Goal: Book appointment/travel/reservation

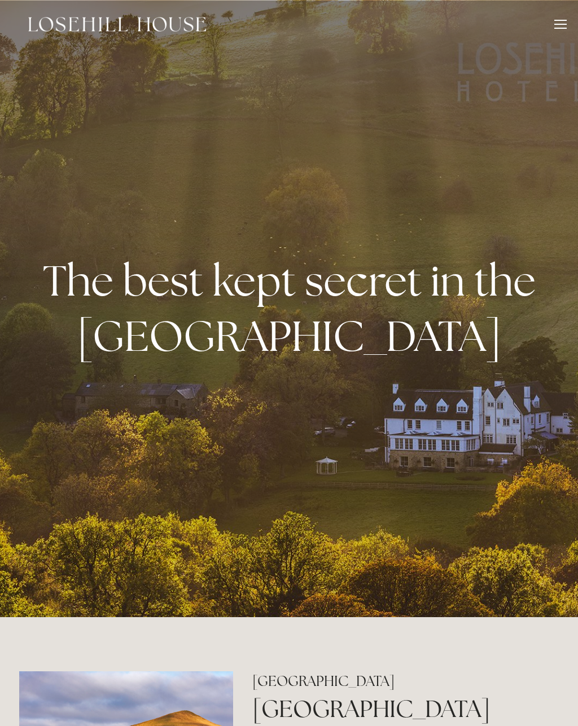
click at [552, 36] on div "Rooms Rooms Your Stay Book a stay Offers Spa About" at bounding box center [288, 24] width 555 height 49
click at [559, 15] on div "Rooms Rooms Your Stay Book a stay Offers Spa About" at bounding box center [288, 24] width 555 height 49
click at [563, 30] on div at bounding box center [560, 26] width 12 height 12
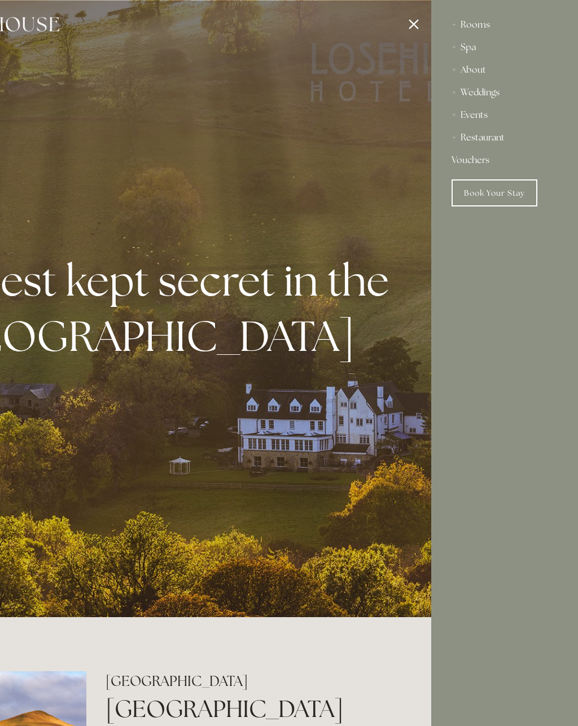
click at [492, 89] on div "Weddings" at bounding box center [505, 92] width 106 height 23
click at [496, 119] on link "Weddings" at bounding box center [505, 115] width 88 height 14
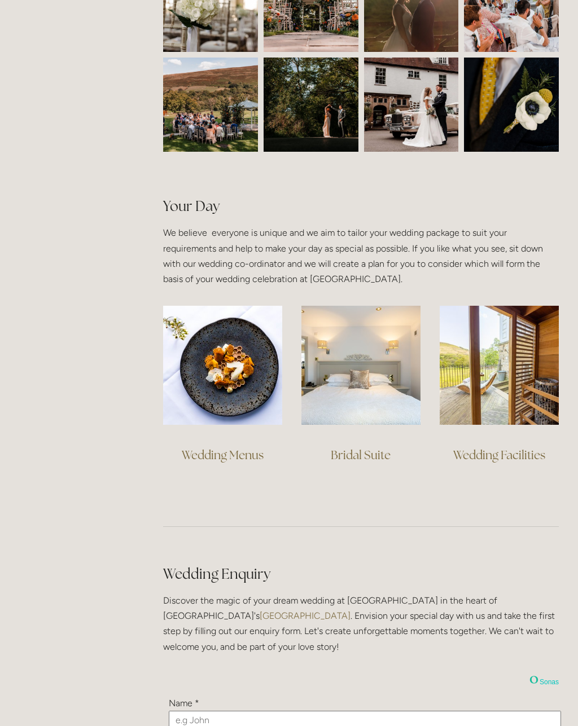
scroll to position [629, 0]
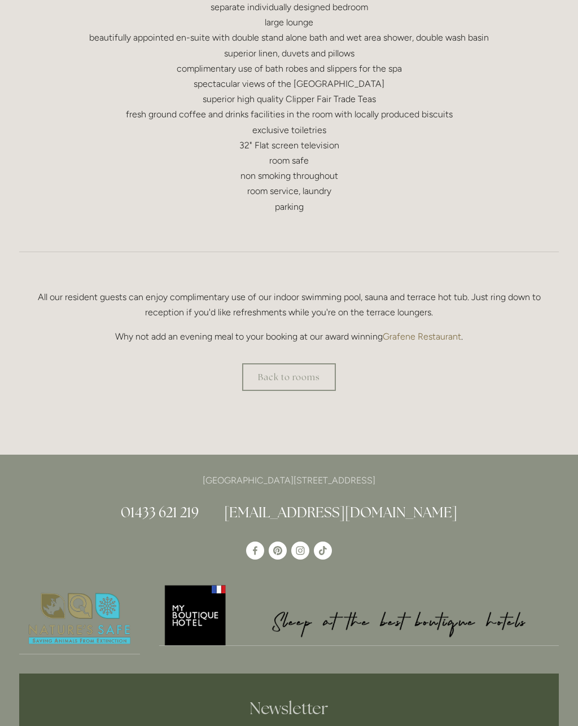
scroll to position [590, 0]
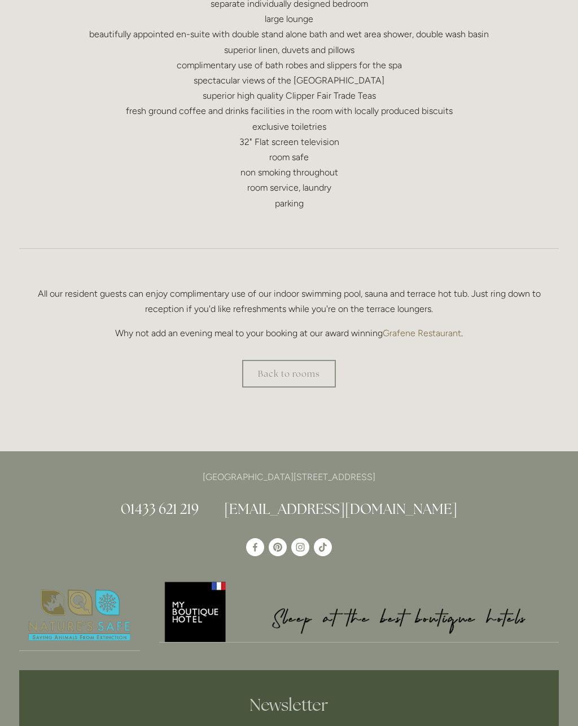
click at [306, 384] on link "Back to rooms" at bounding box center [289, 374] width 94 height 28
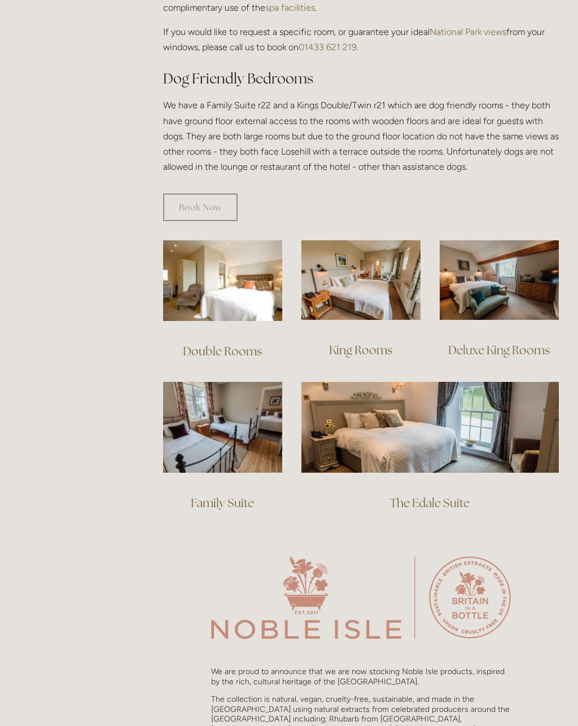
scroll to position [589, 0]
click at [493, 417] on img at bounding box center [429, 427] width 257 height 90
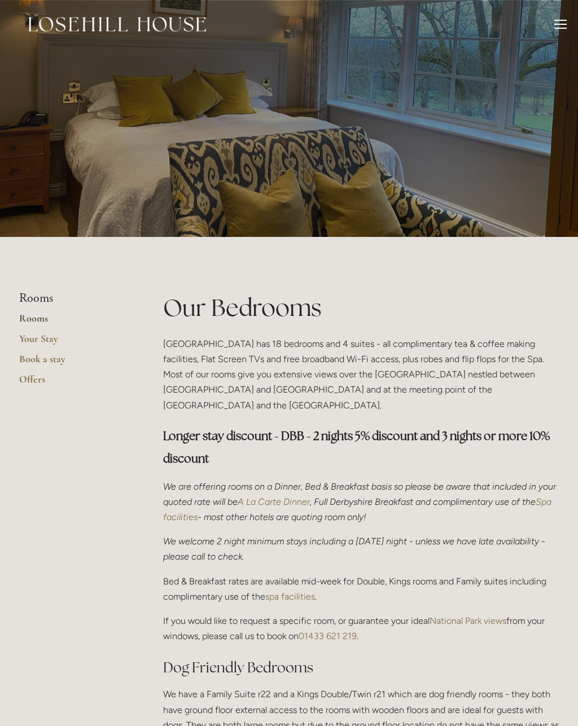
scroll to position [610, 0]
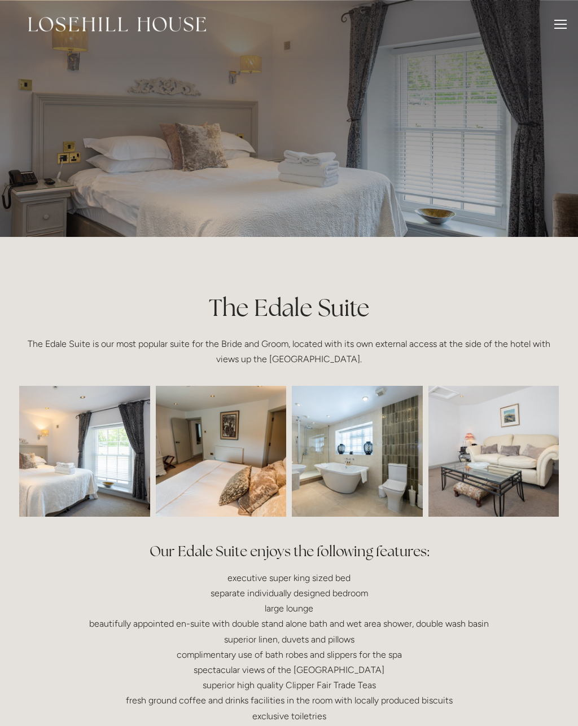
scroll to position [610, 0]
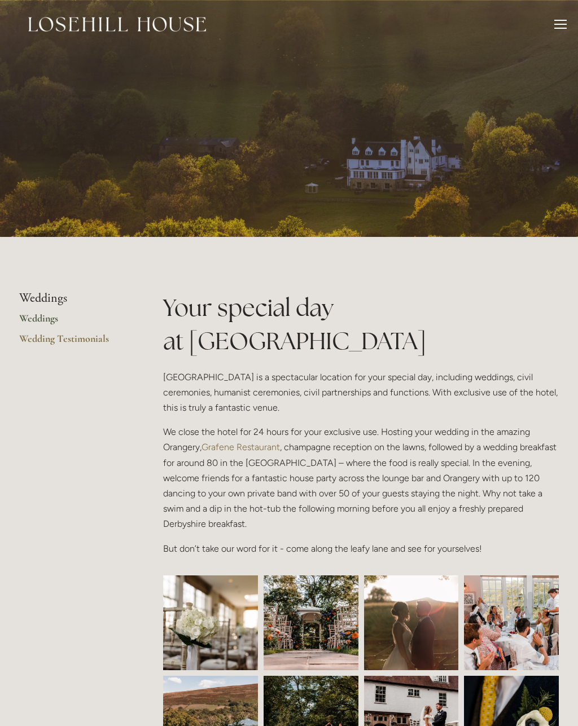
scroll to position [665, 0]
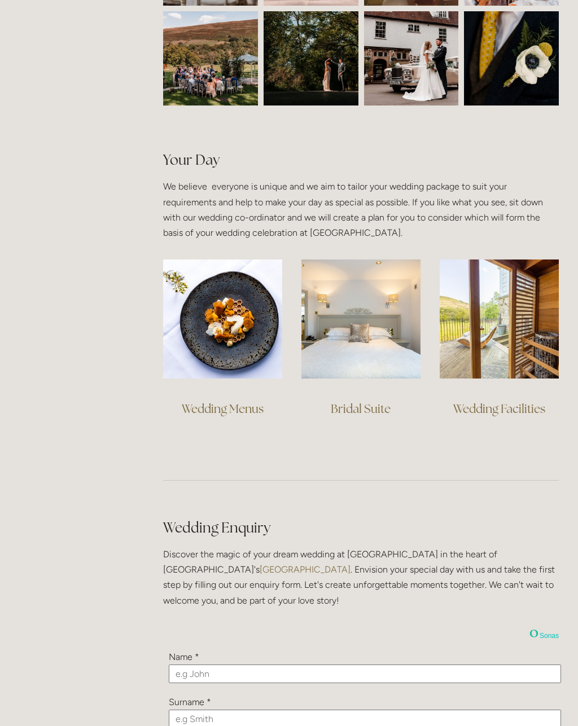
click at [519, 362] on img at bounding box center [499, 319] width 119 height 119
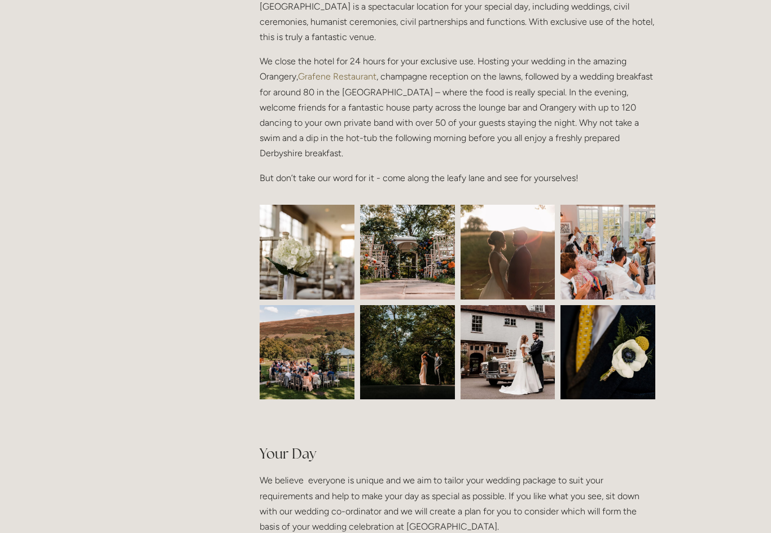
scroll to position [373, 0]
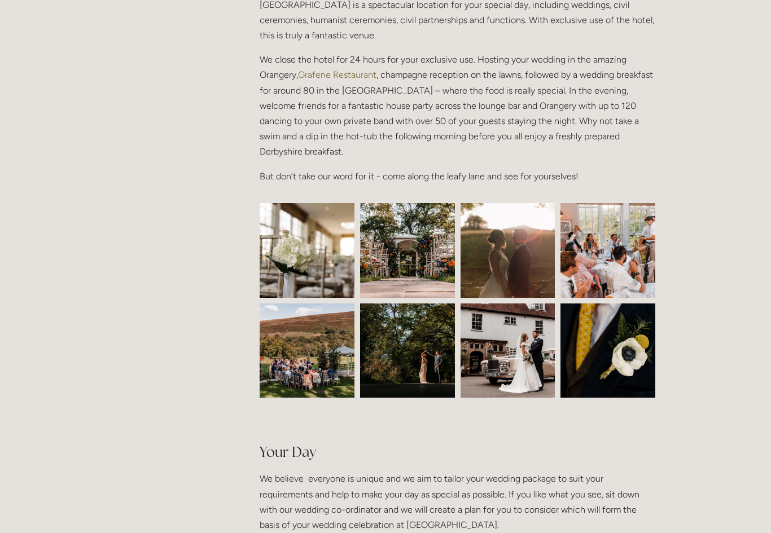
click at [336, 266] on img at bounding box center [307, 250] width 142 height 95
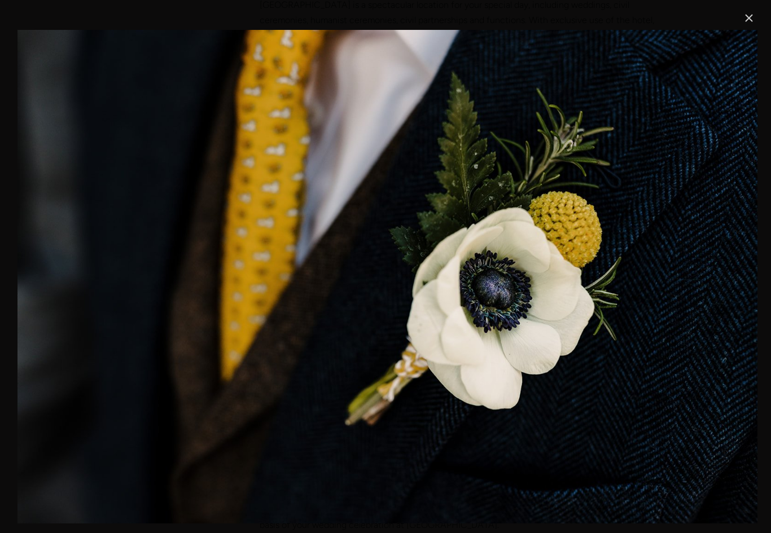
click at [577, 16] on link "Close" at bounding box center [749, 18] width 14 height 14
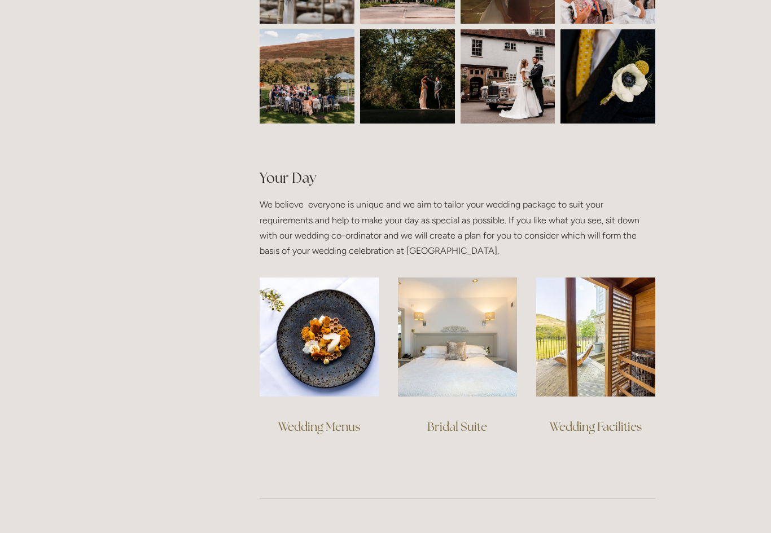
scroll to position [647, 0]
click at [454, 367] on img at bounding box center [457, 337] width 119 height 119
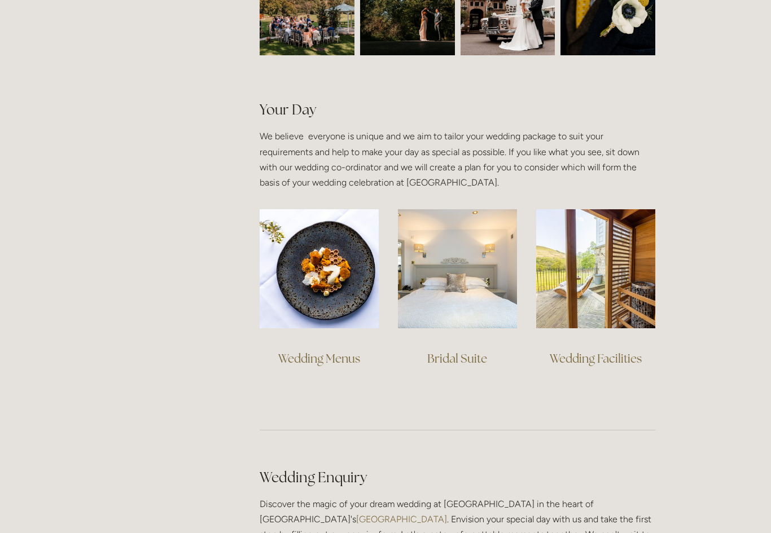
click at [577, 269] on img at bounding box center [595, 268] width 119 height 119
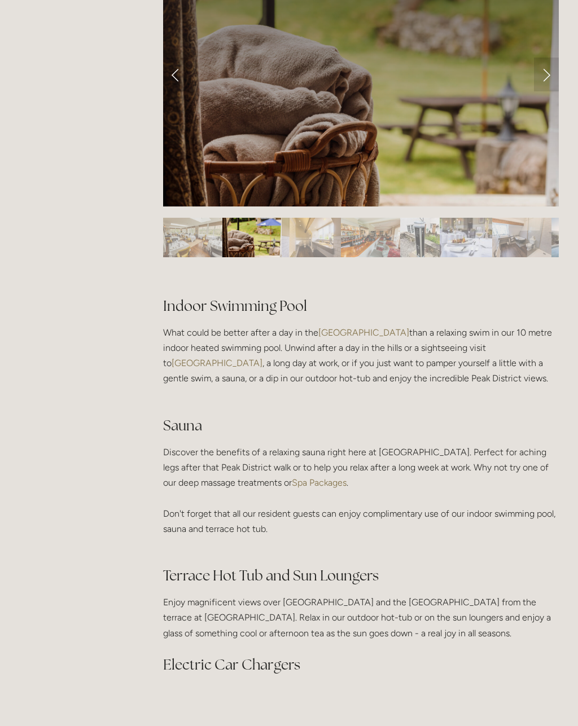
scroll to position [534, 0]
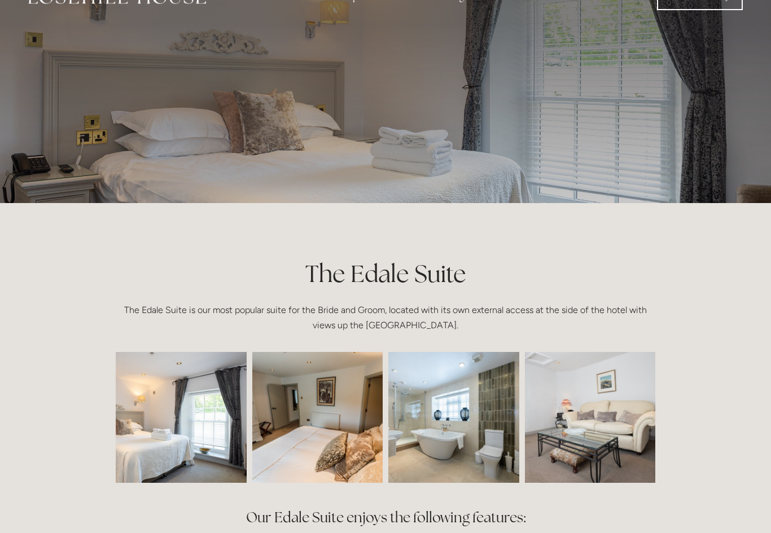
scroll to position [141, 0]
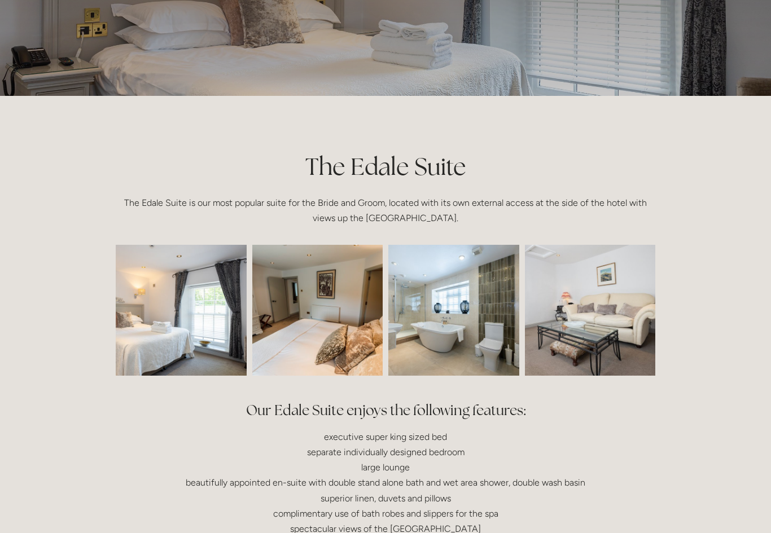
click at [195, 309] on img at bounding box center [154, 310] width 196 height 131
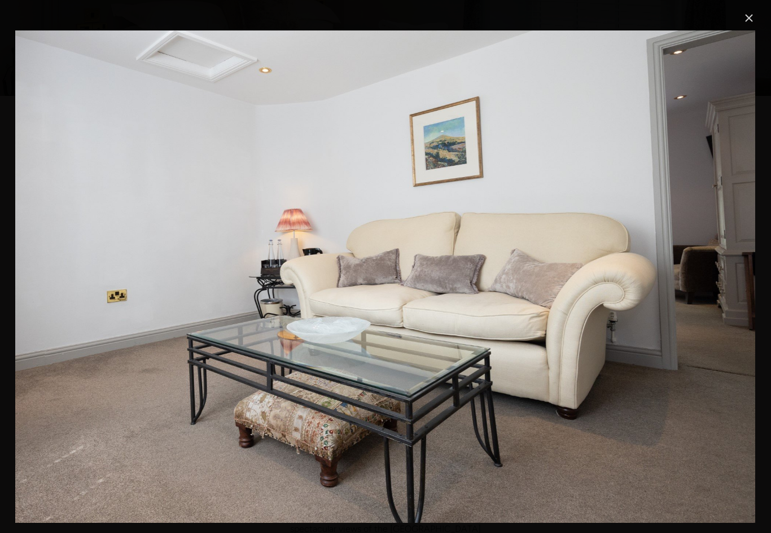
click at [756, 23] on link "Close" at bounding box center [749, 18] width 14 height 14
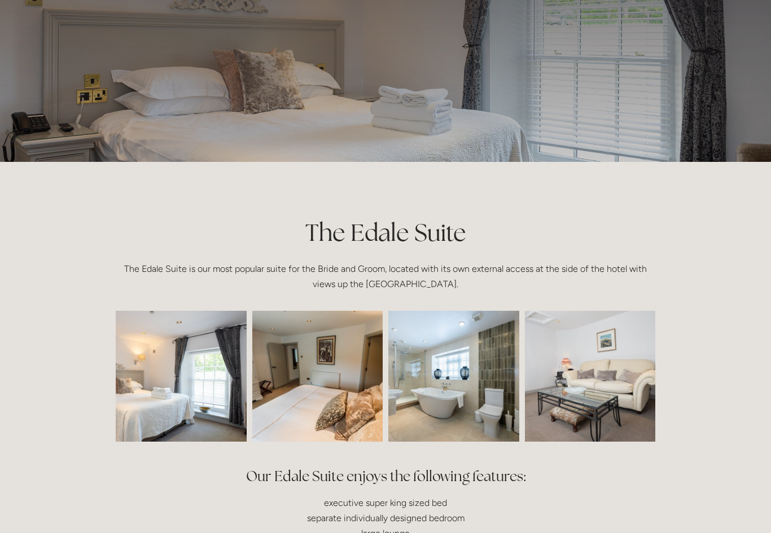
scroll to position [0, 0]
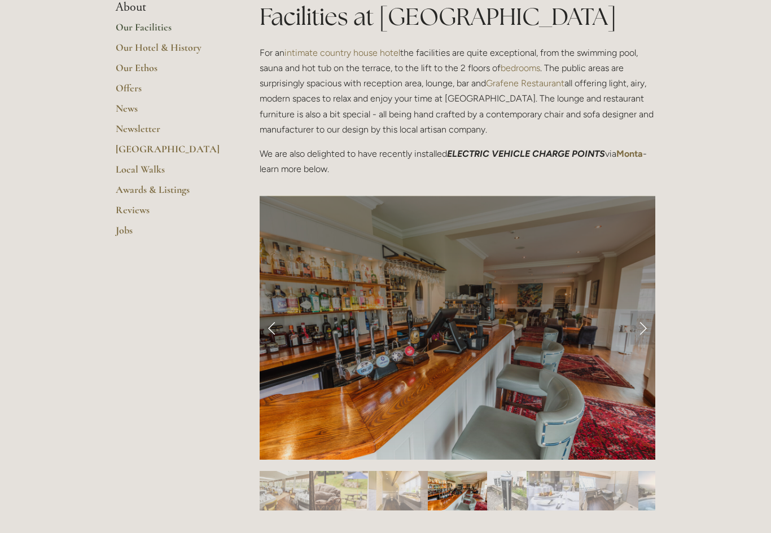
scroll to position [295, 0]
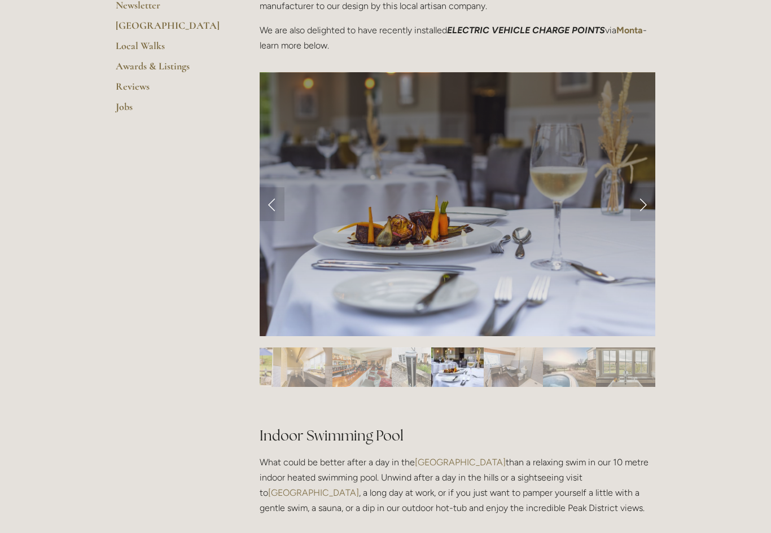
scroll to position [416, 0]
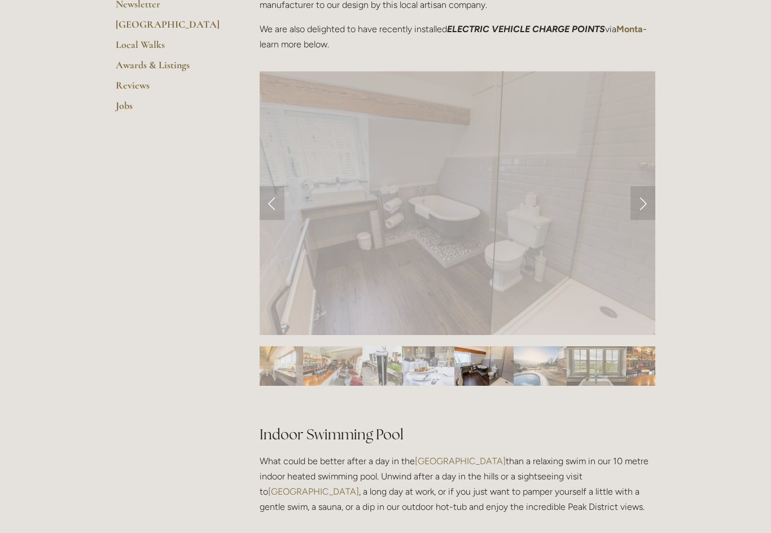
click at [641, 209] on link "Next Slide" at bounding box center [642, 203] width 25 height 34
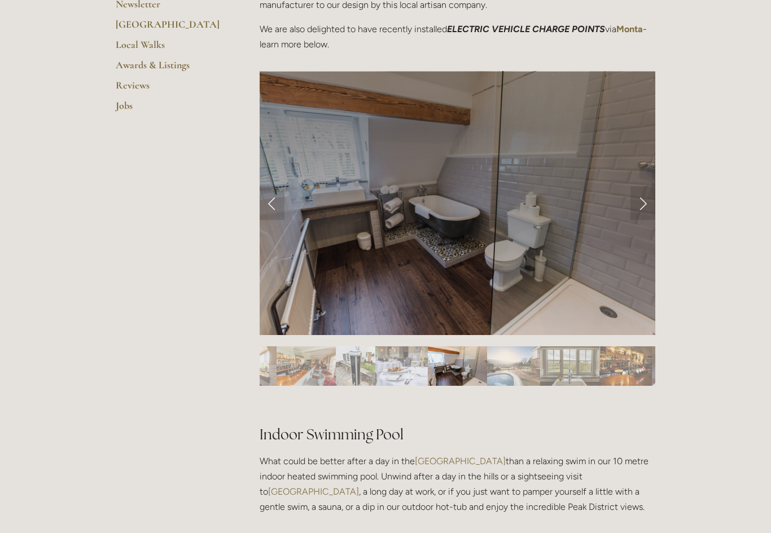
click at [642, 202] on link "Next Slide" at bounding box center [642, 203] width 25 height 34
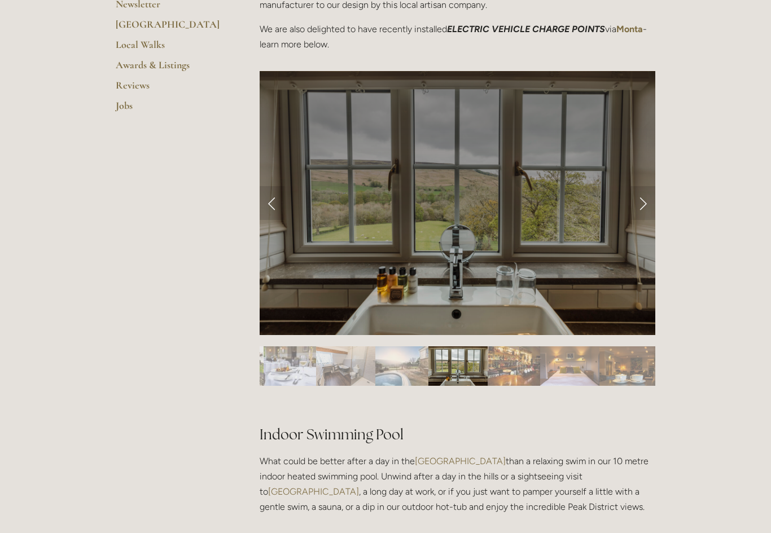
click at [642, 205] on link "Next Slide" at bounding box center [642, 203] width 25 height 34
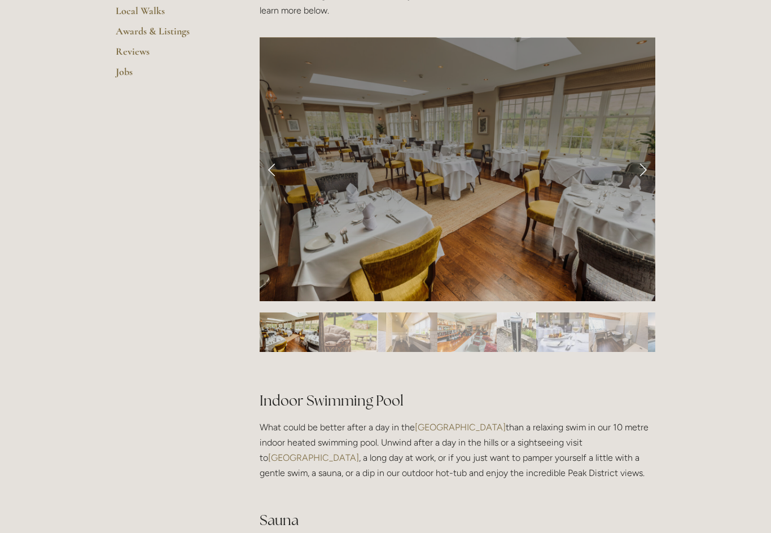
scroll to position [413, 0]
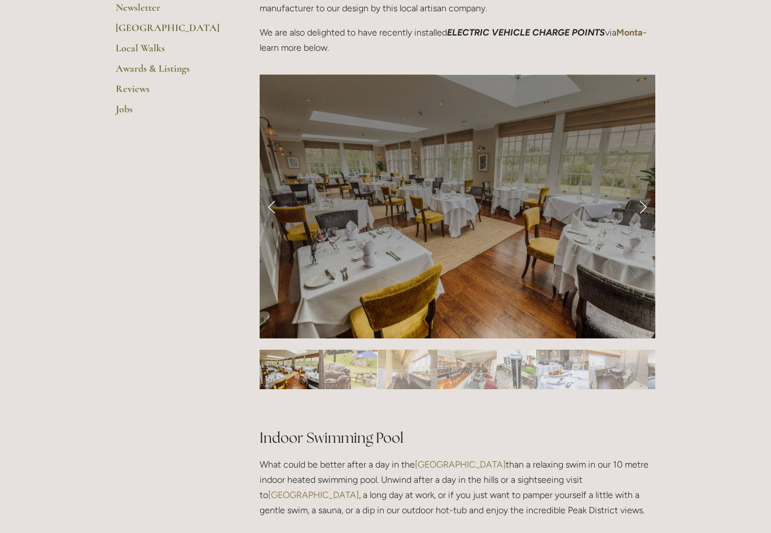
click at [638, 202] on link "Next Slide" at bounding box center [642, 207] width 25 height 34
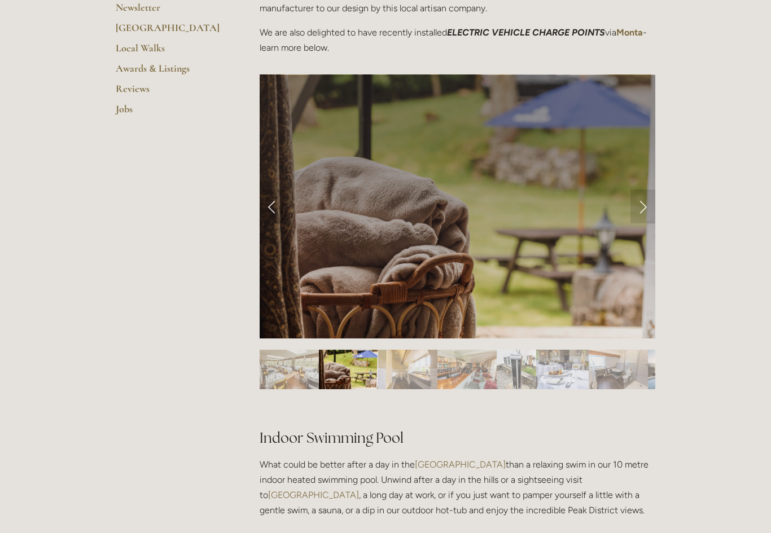
click at [646, 190] on link "Next Slide" at bounding box center [642, 207] width 25 height 34
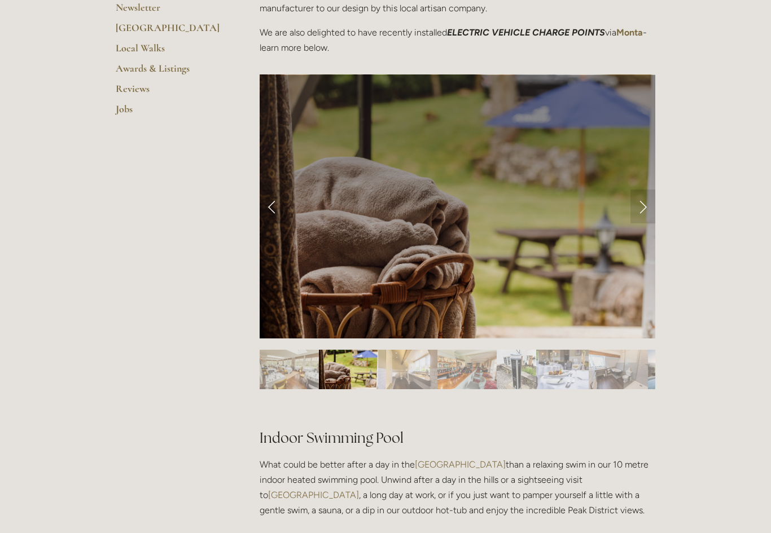
click at [651, 207] on link "Next Slide" at bounding box center [642, 207] width 25 height 34
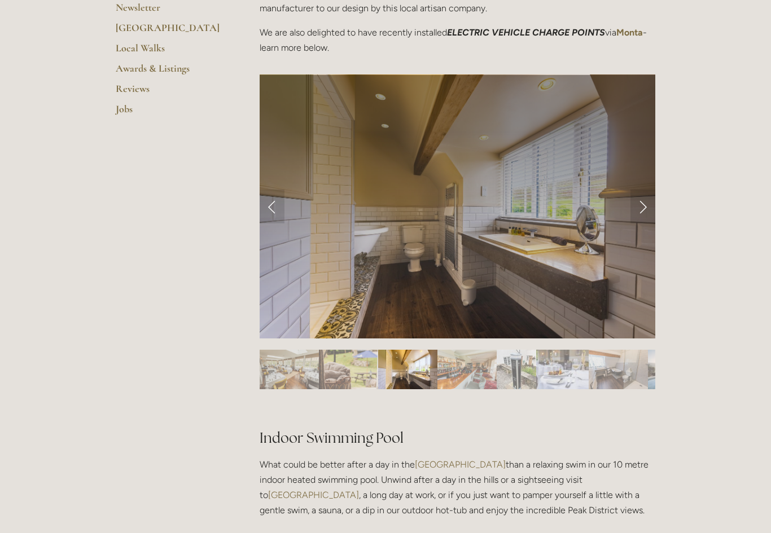
click at [645, 210] on link "Next Slide" at bounding box center [642, 207] width 25 height 34
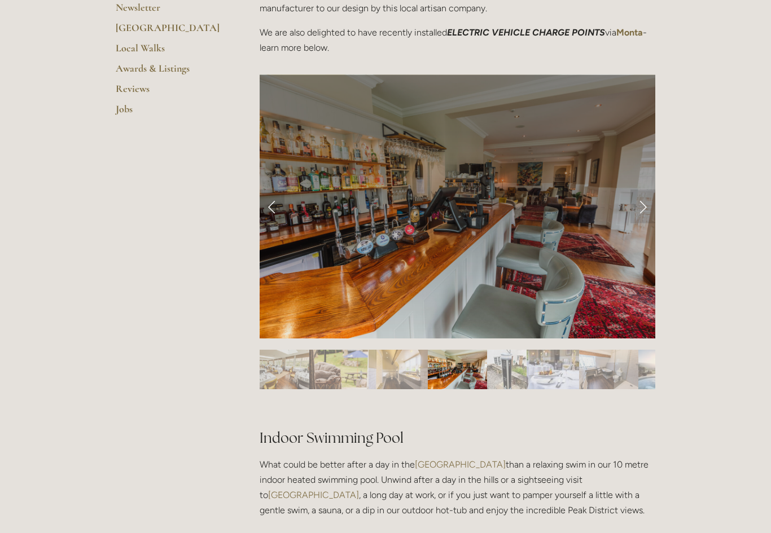
click at [639, 208] on link "Next Slide" at bounding box center [642, 207] width 25 height 34
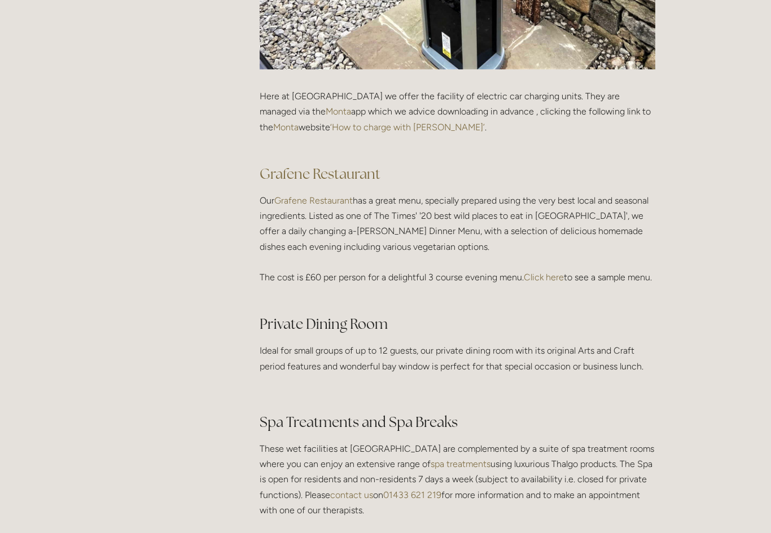
scroll to position [1565, 0]
click at [558, 277] on link "Click here" at bounding box center [544, 277] width 40 height 11
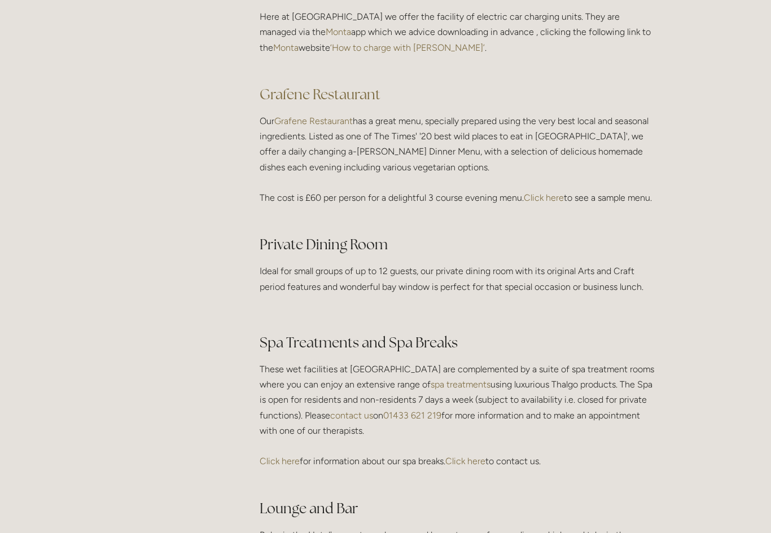
scroll to position [1579, 0]
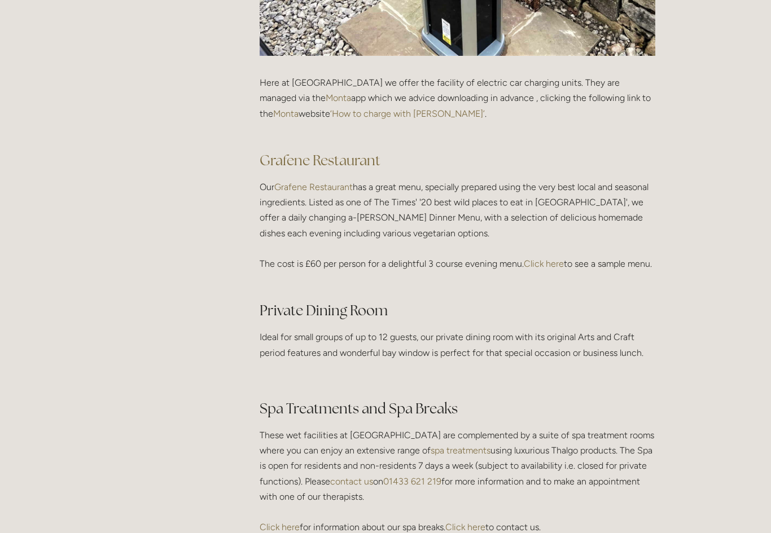
click at [532, 259] on link "Click here" at bounding box center [544, 264] width 40 height 11
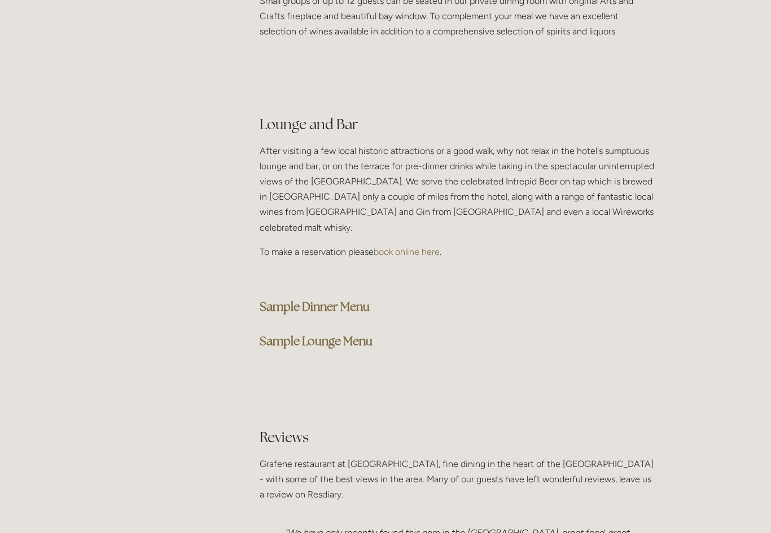
scroll to position [2771, 0]
click at [266, 299] on strong "Sample Dinner Menu" at bounding box center [315, 306] width 110 height 15
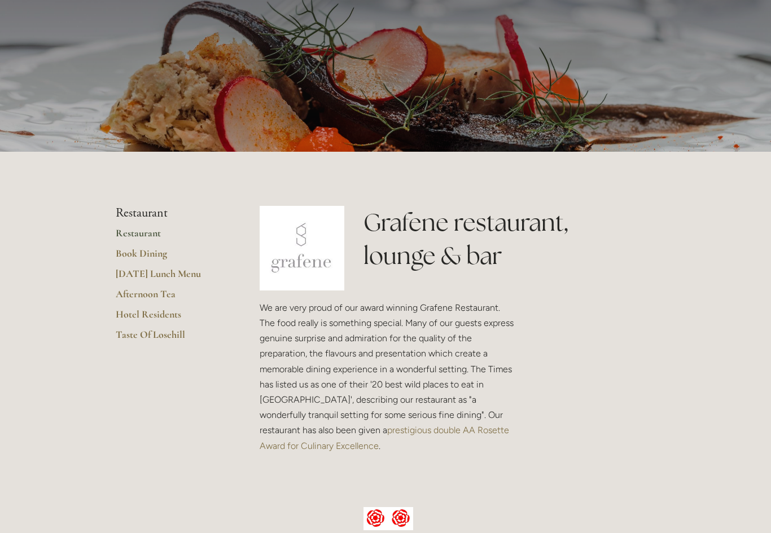
scroll to position [0, 0]
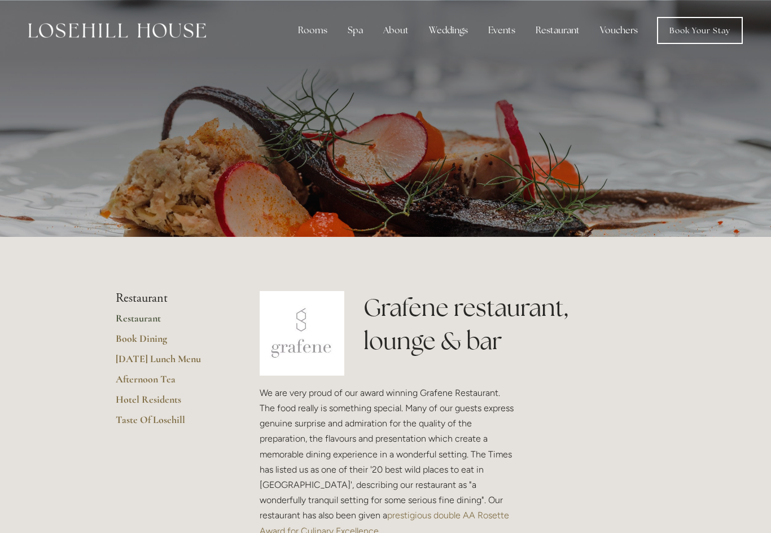
click at [443, 54] on div "Rooms Rooms Your Stay Book a stay Offers Spa About" at bounding box center [385, 30] width 748 height 61
click at [437, 30] on div "Weddings" at bounding box center [448, 30] width 57 height 23
click at [440, 55] on link "Weddings" at bounding box center [448, 55] width 39 height 12
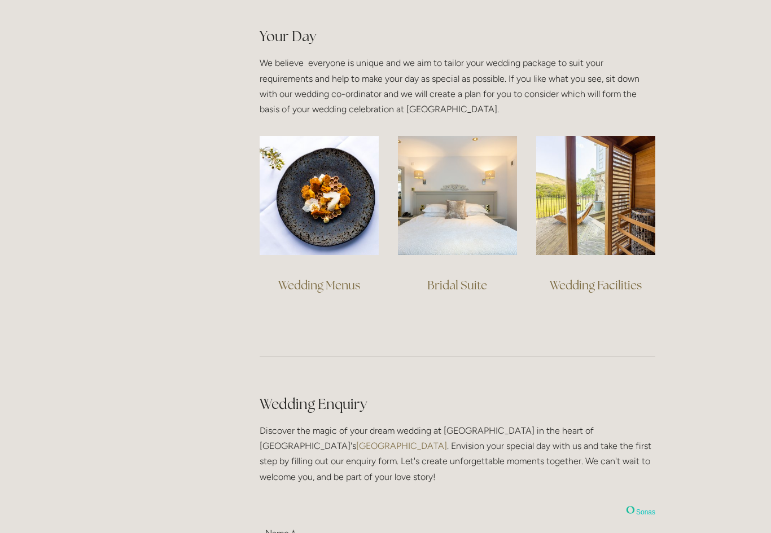
scroll to position [795, 0]
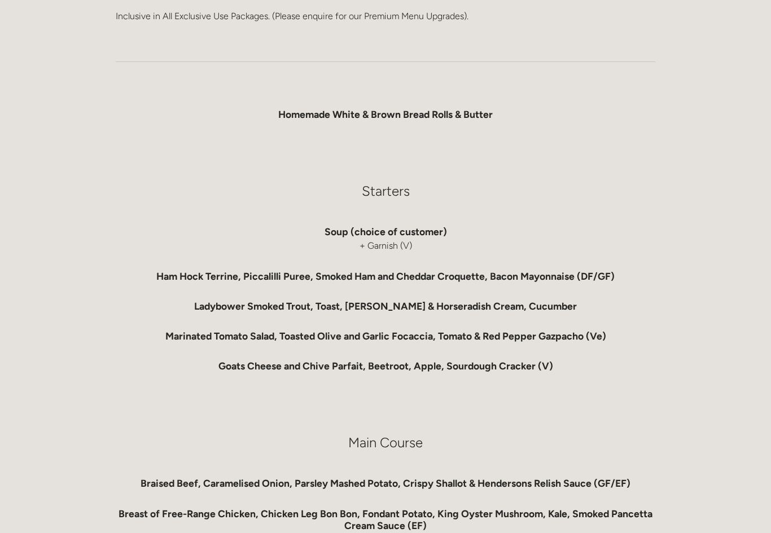
scroll to position [436, 0]
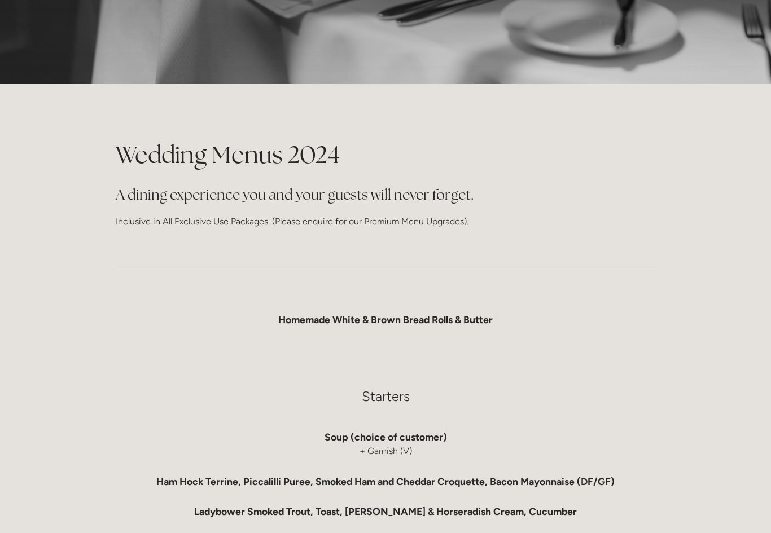
scroll to position [0, 0]
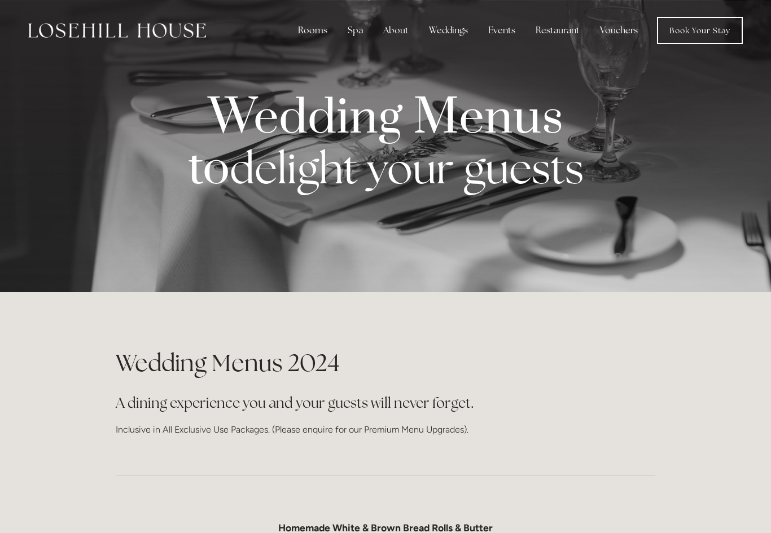
click at [444, 23] on div "Weddings" at bounding box center [448, 30] width 57 height 23
click at [714, 36] on link "Book Your Stay" at bounding box center [700, 30] width 86 height 27
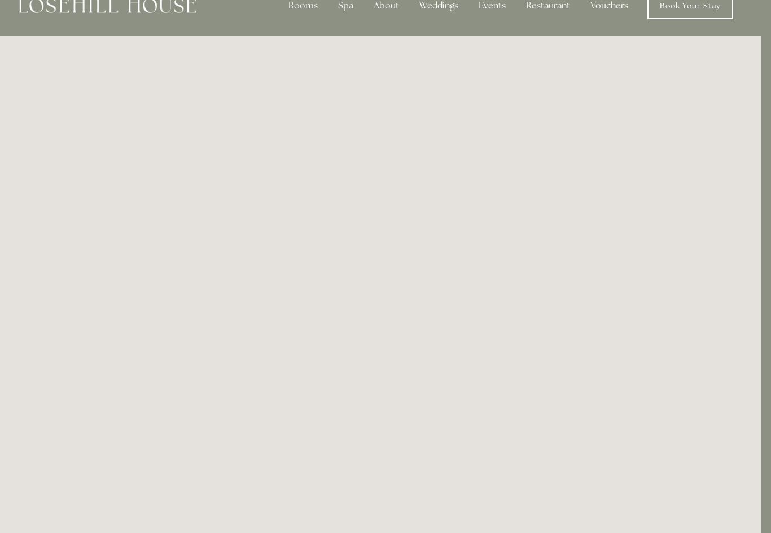
scroll to position [0, 10]
